Goal: Task Accomplishment & Management: Manage account settings

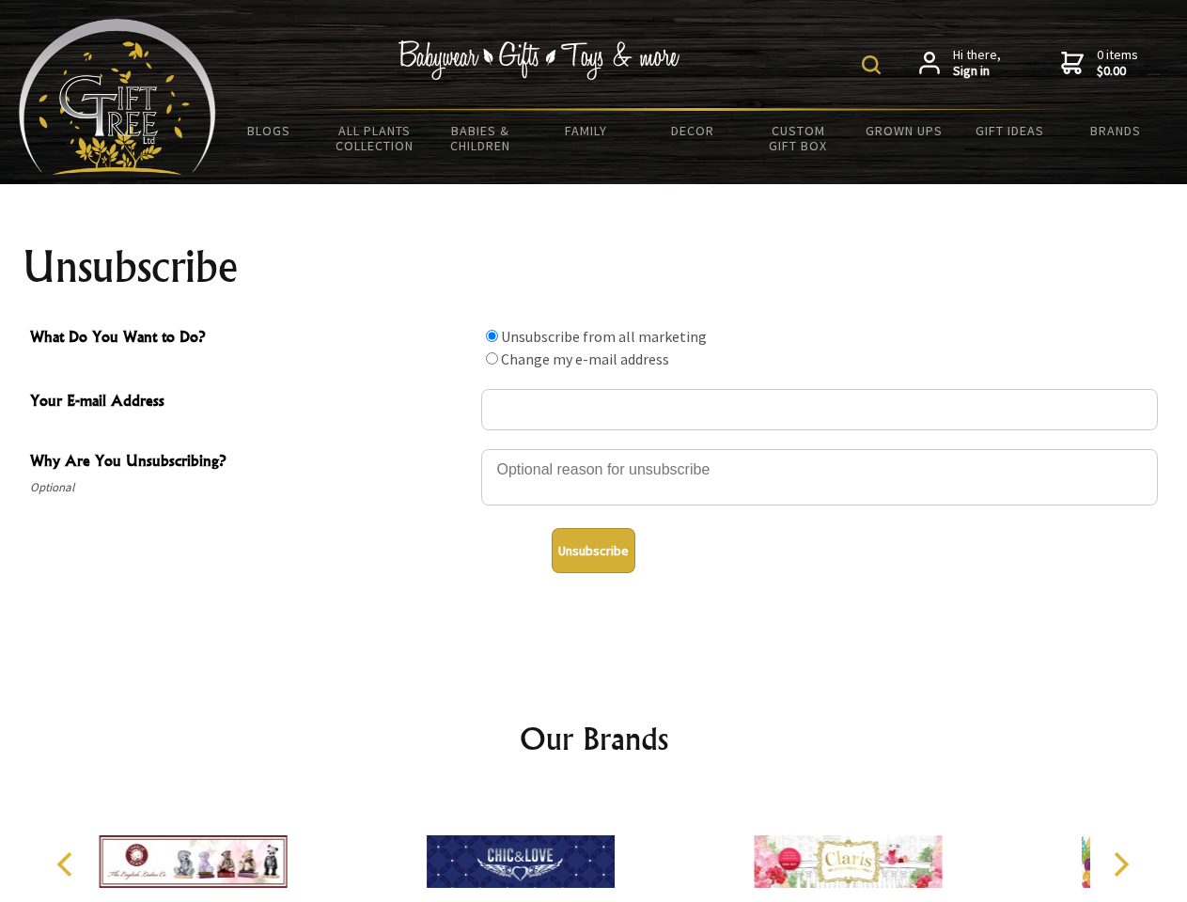
click at [874, 65] on img at bounding box center [871, 64] width 19 height 19
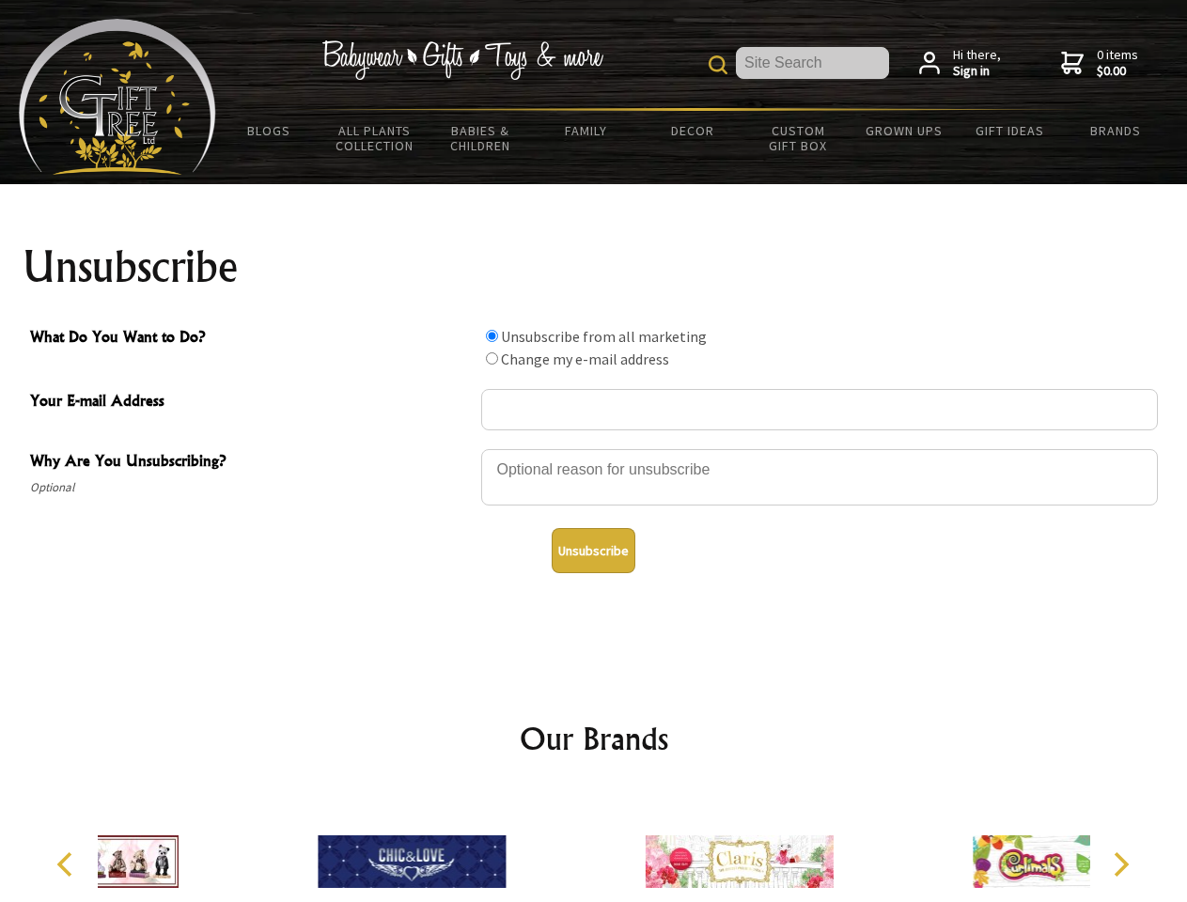
click at [594, 448] on div at bounding box center [819, 480] width 677 height 66
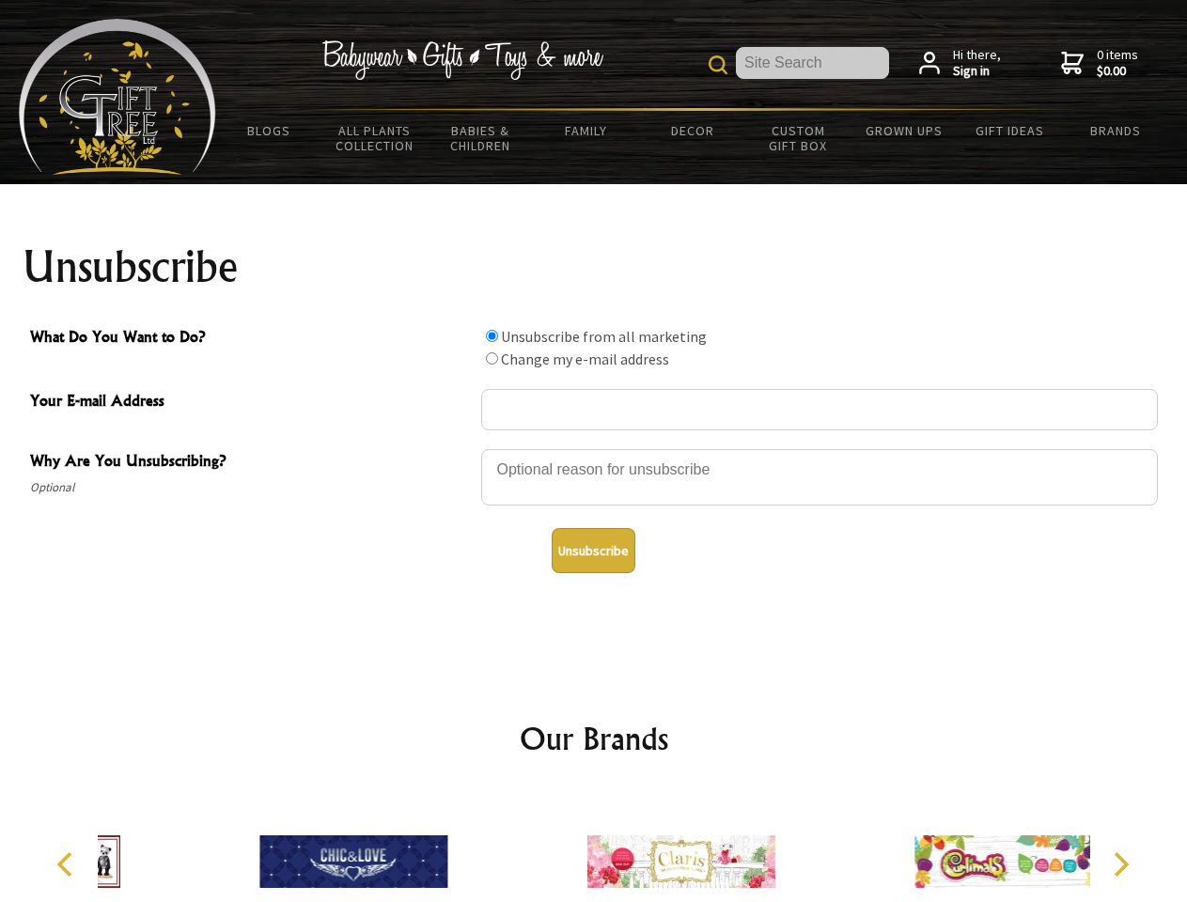
click at [491, 335] on input "What Do You Want to Do?" at bounding box center [492, 336] width 12 height 12
click at [491, 358] on input "What Do You Want to Do?" at bounding box center [492, 358] width 12 height 12
radio input "true"
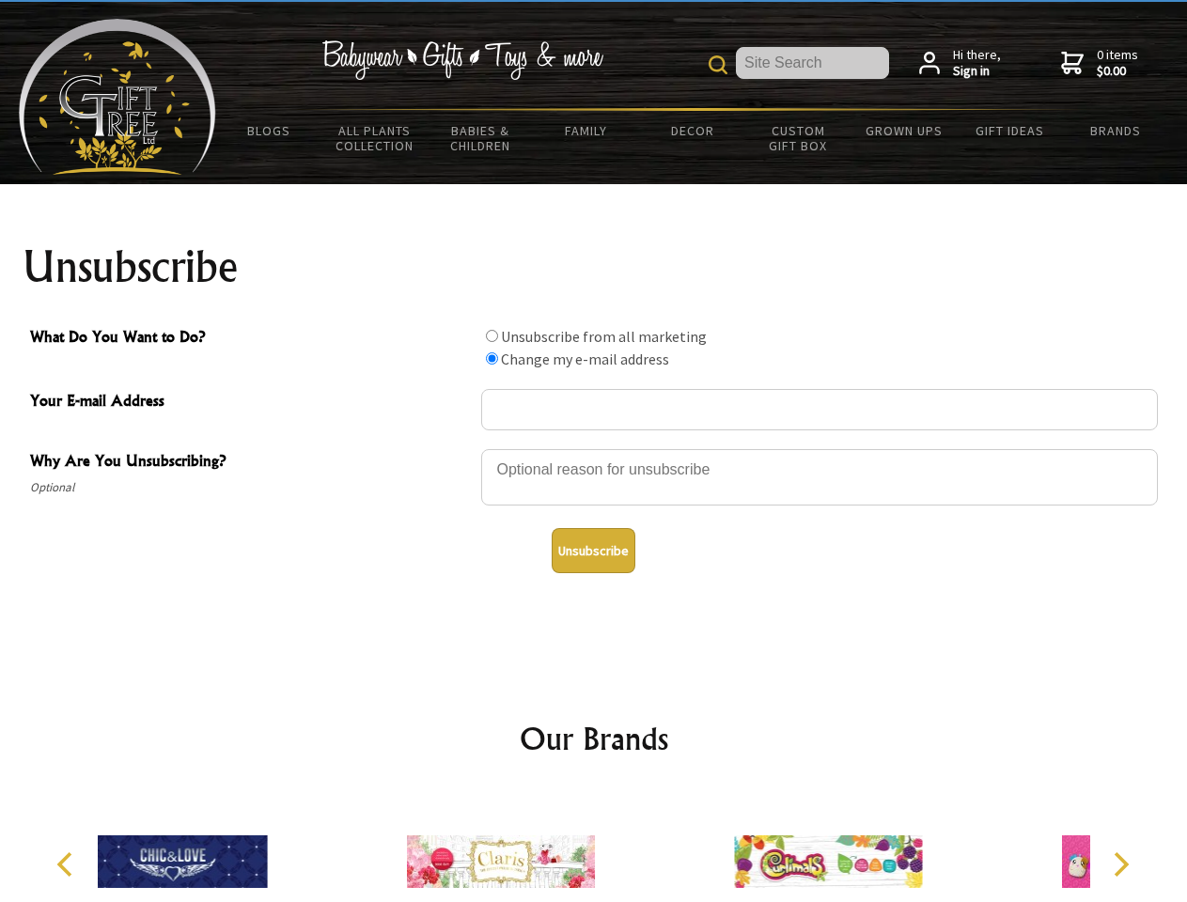
click at [593, 551] on button "Unsubscribe" at bounding box center [594, 550] width 84 height 45
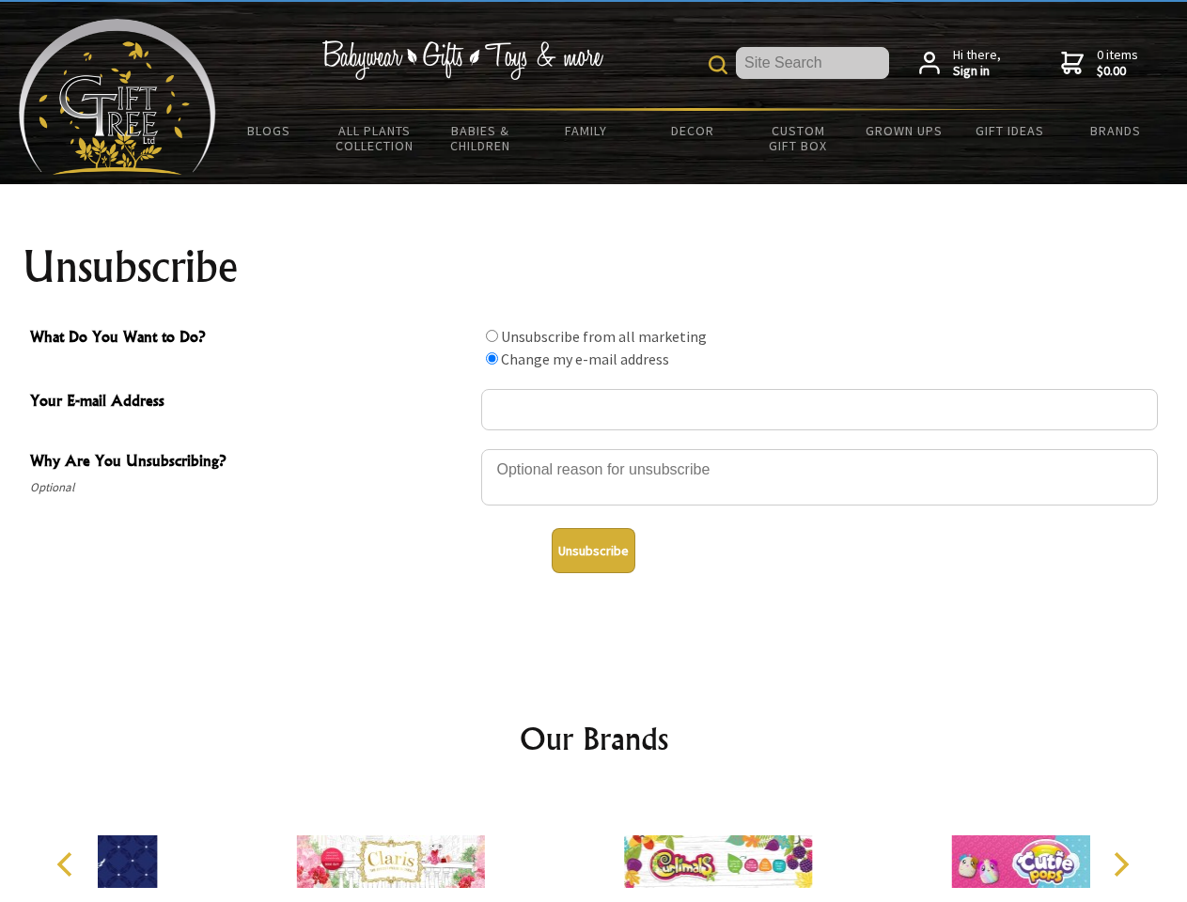
click at [594, 847] on div at bounding box center [717, 864] width 327 height 147
click at [68, 864] on icon "Previous" at bounding box center [66, 864] width 24 height 24
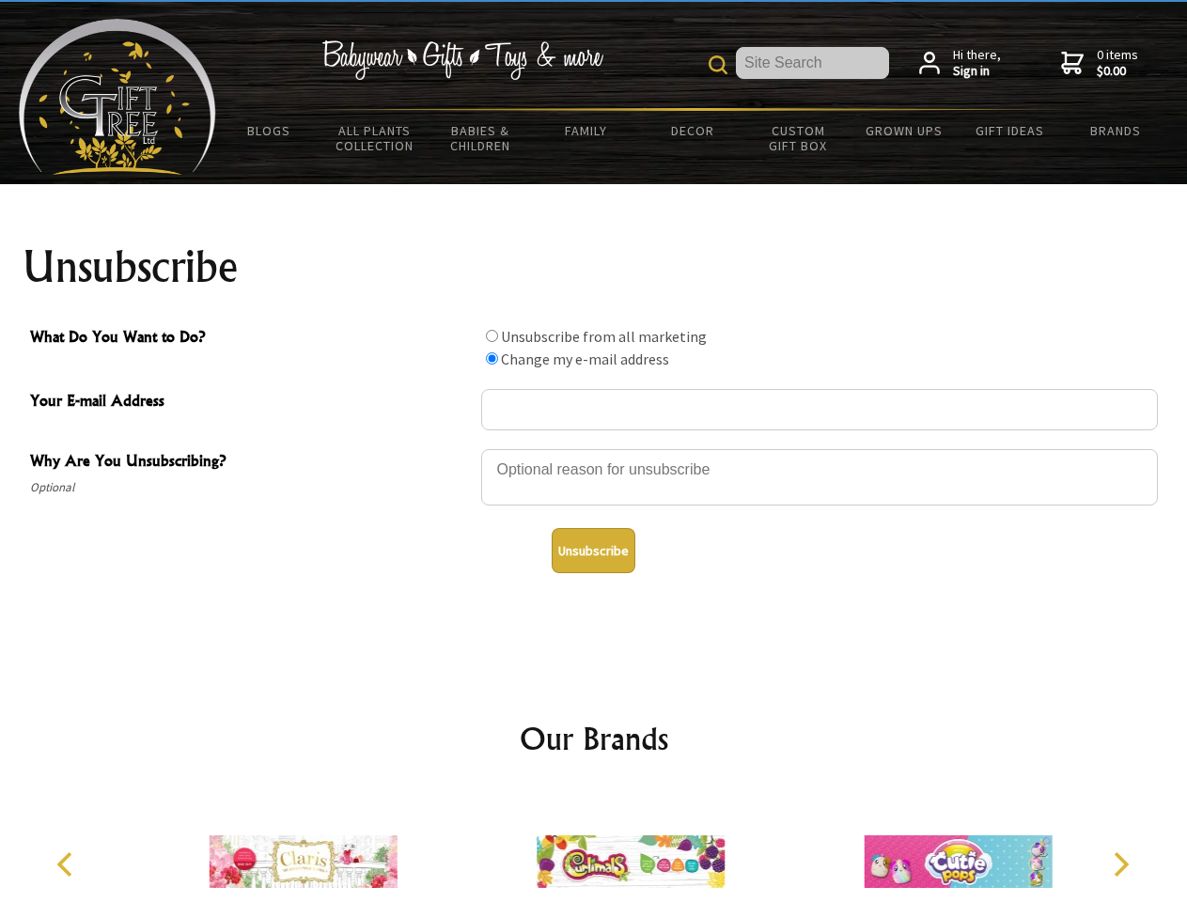
click at [1120, 864] on icon "Next" at bounding box center [1119, 864] width 24 height 24
